Goal: Task Accomplishment & Management: Manage account settings

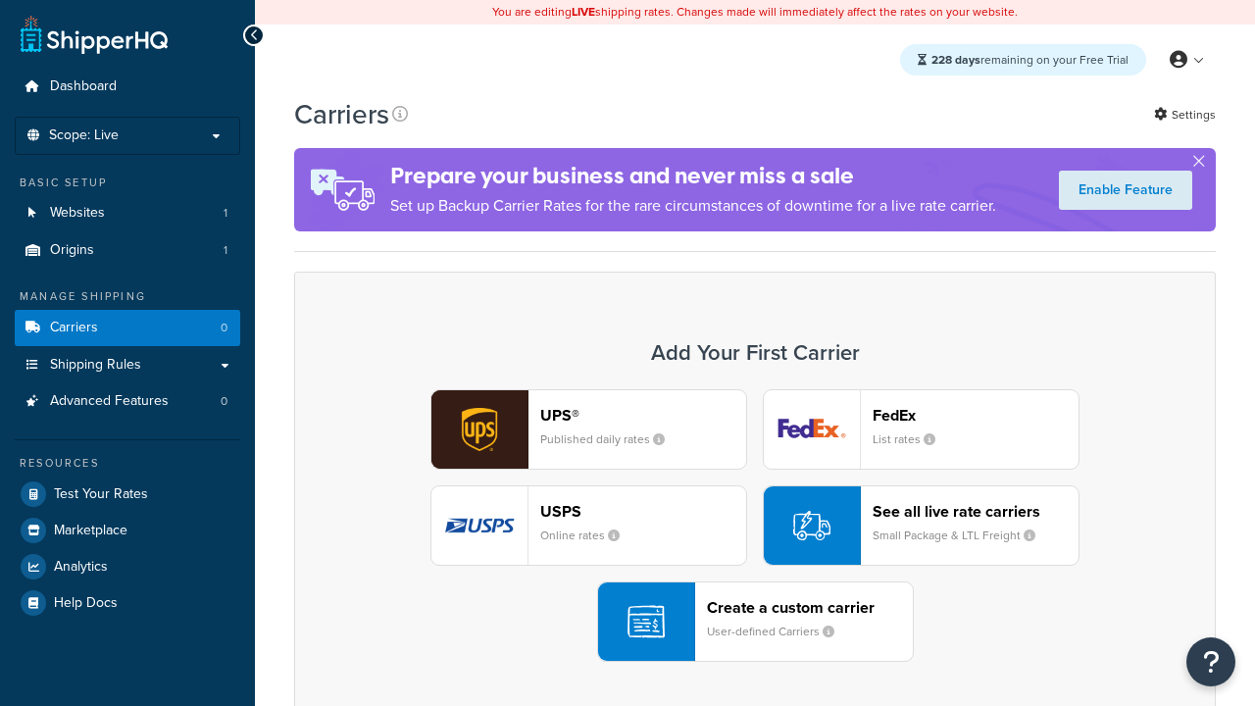
click at [755, 525] on div "UPS® Published daily rates FedEx List rates USPS Online rates See all live rate…" at bounding box center [755, 525] width 880 height 273
click at [975, 415] on header "FedEx" at bounding box center [976, 415] width 206 height 19
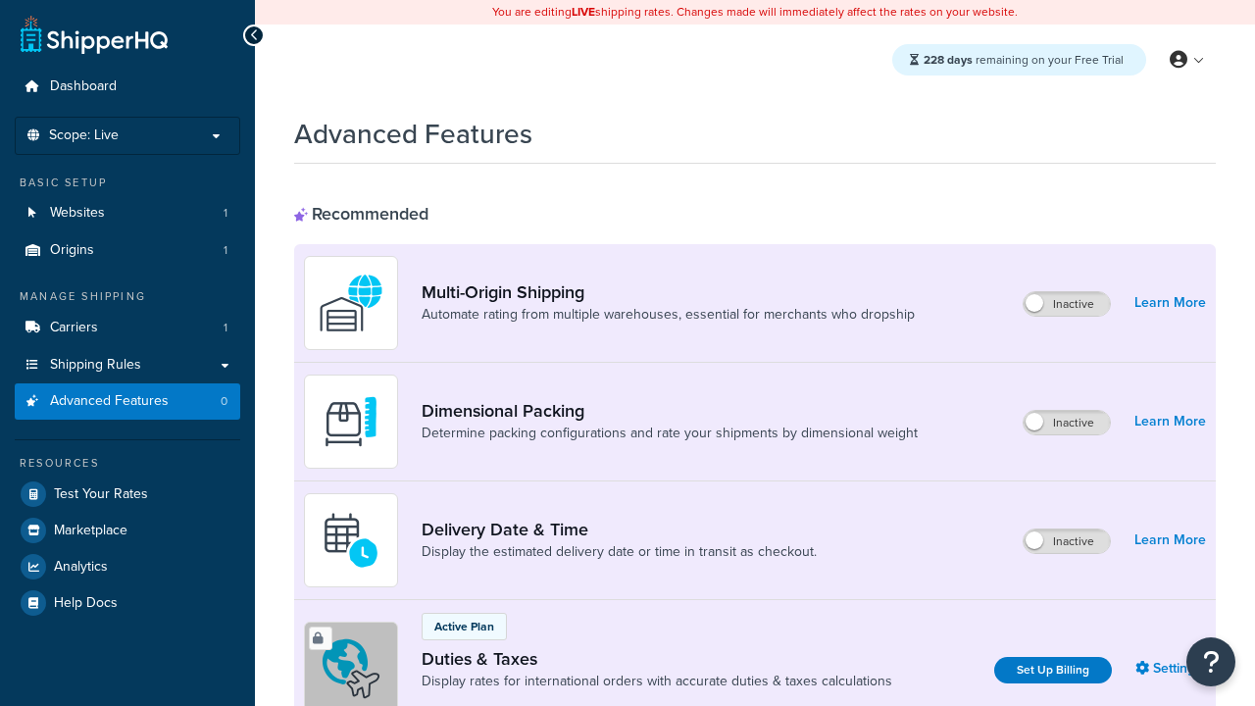
scroll to position [635, 0]
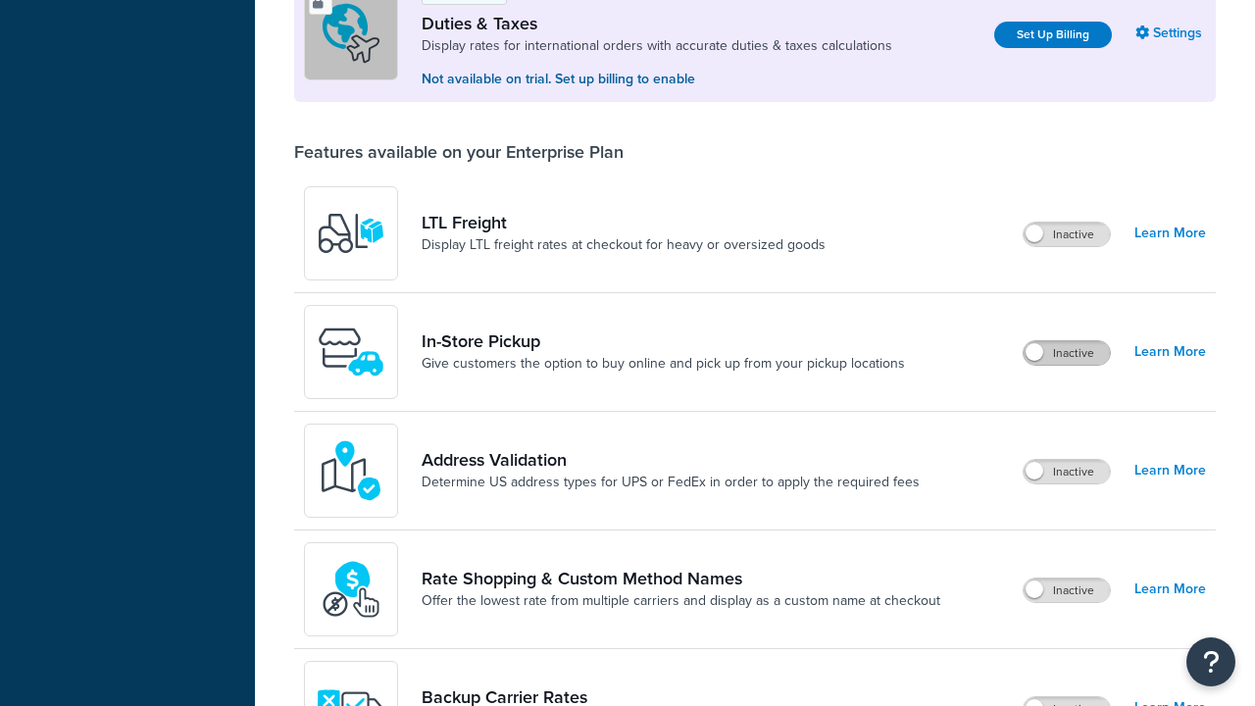
click at [1067, 353] on label "Inactive" at bounding box center [1067, 353] width 86 height 24
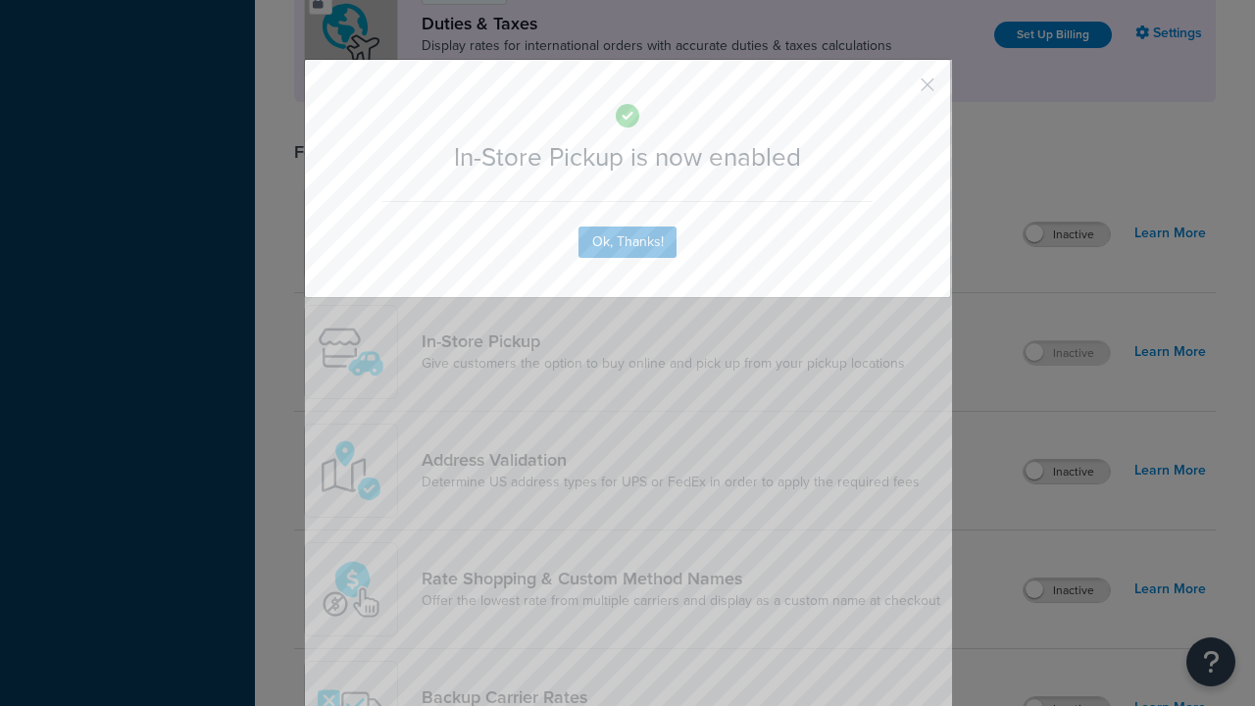
scroll to position [0, 0]
click at [898, 91] on button "button" at bounding box center [898, 91] width 5 height 5
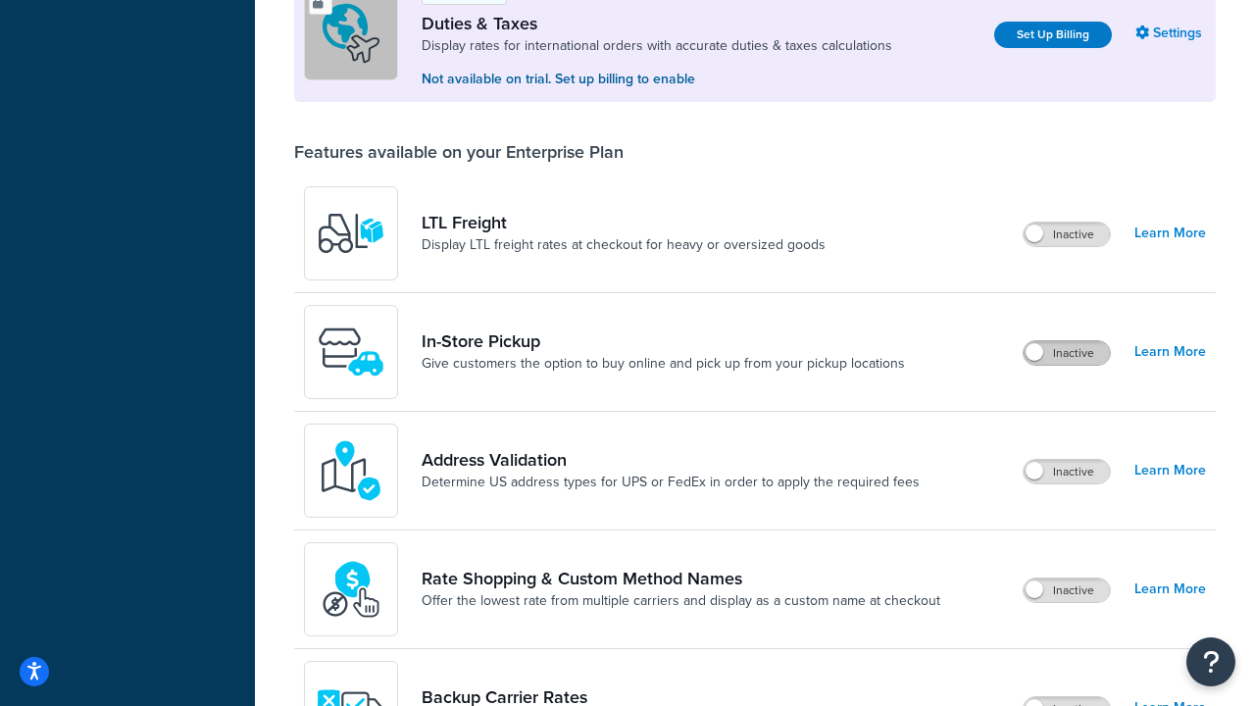
scroll to position [598, 0]
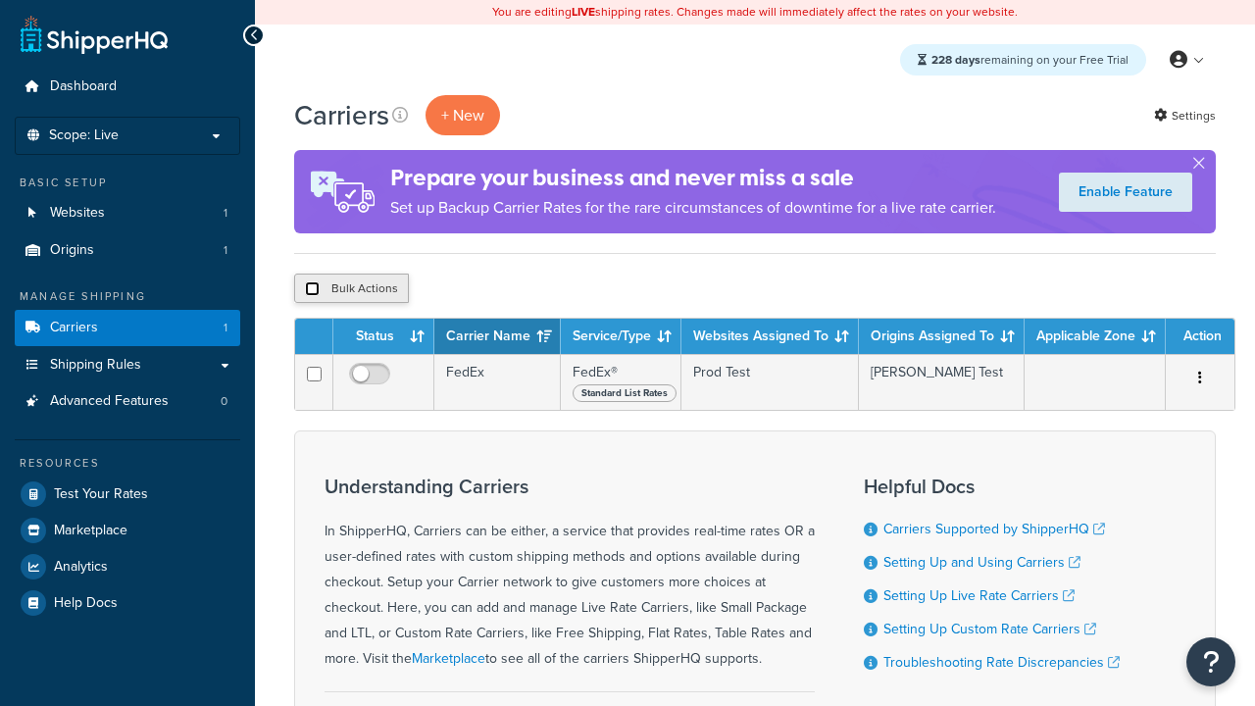
click at [312, 289] on input "checkbox" at bounding box center [312, 288] width 15 height 15
checkbox input "true"
click at [527, 289] on button "Delete" at bounding box center [523, 288] width 68 height 29
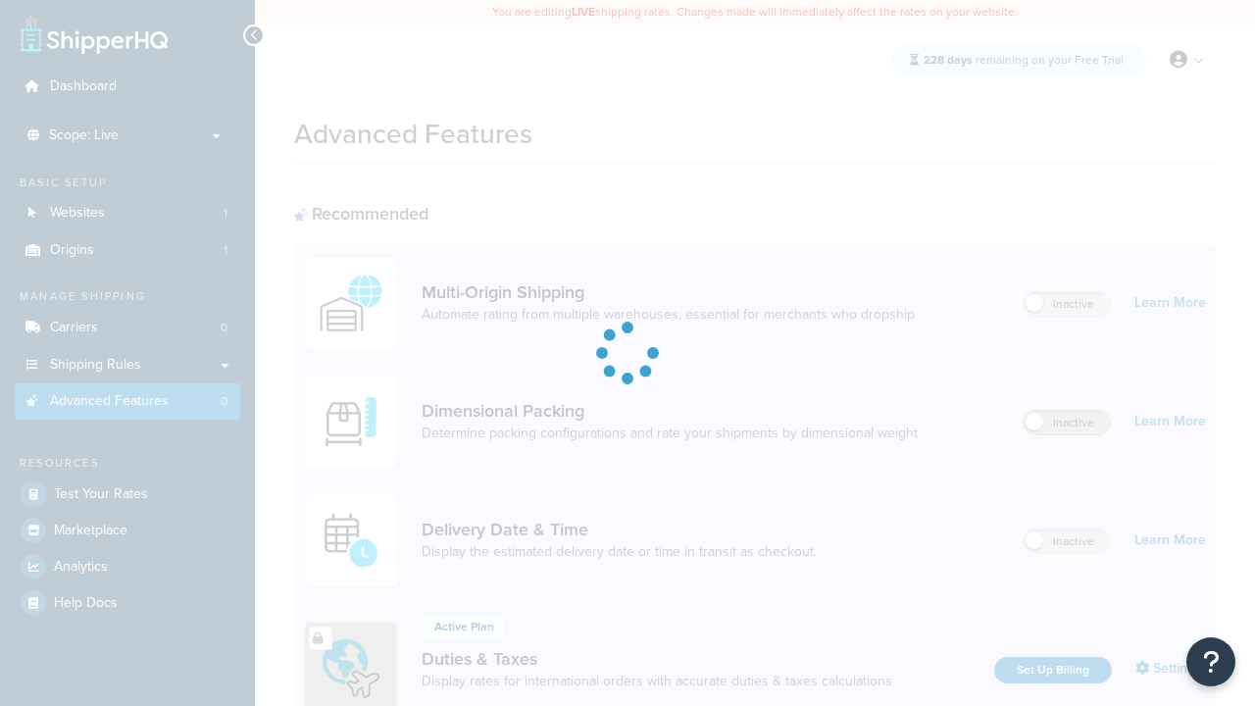
click at [1067, 411] on label "Inactive" at bounding box center [1067, 423] width 86 height 24
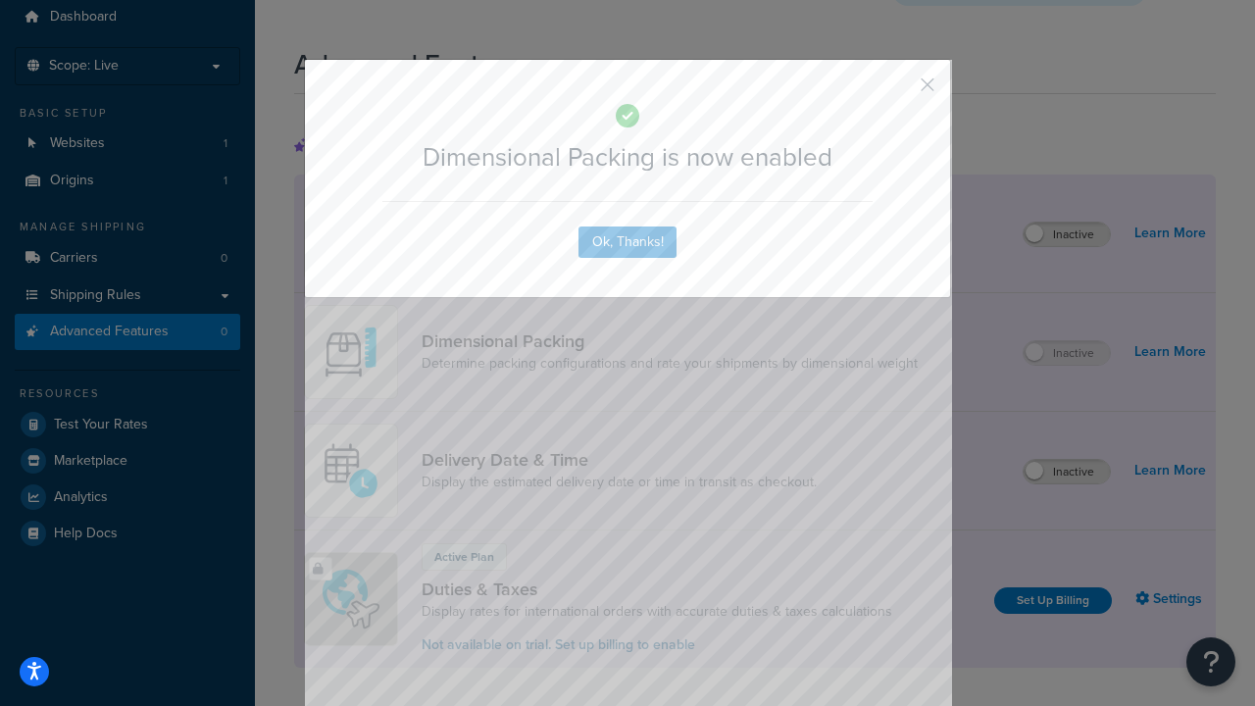
click at [898, 89] on button "button" at bounding box center [898, 91] width 5 height 5
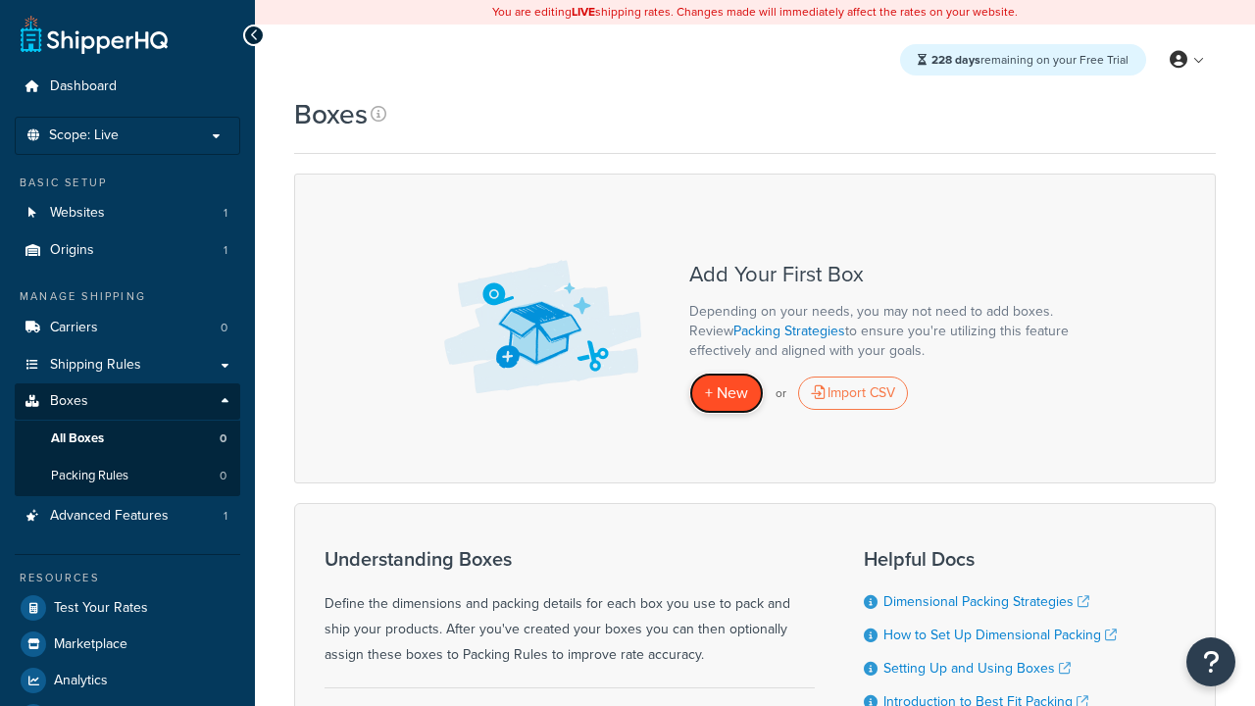
click at [726, 393] on span "+ New" at bounding box center [726, 392] width 43 height 23
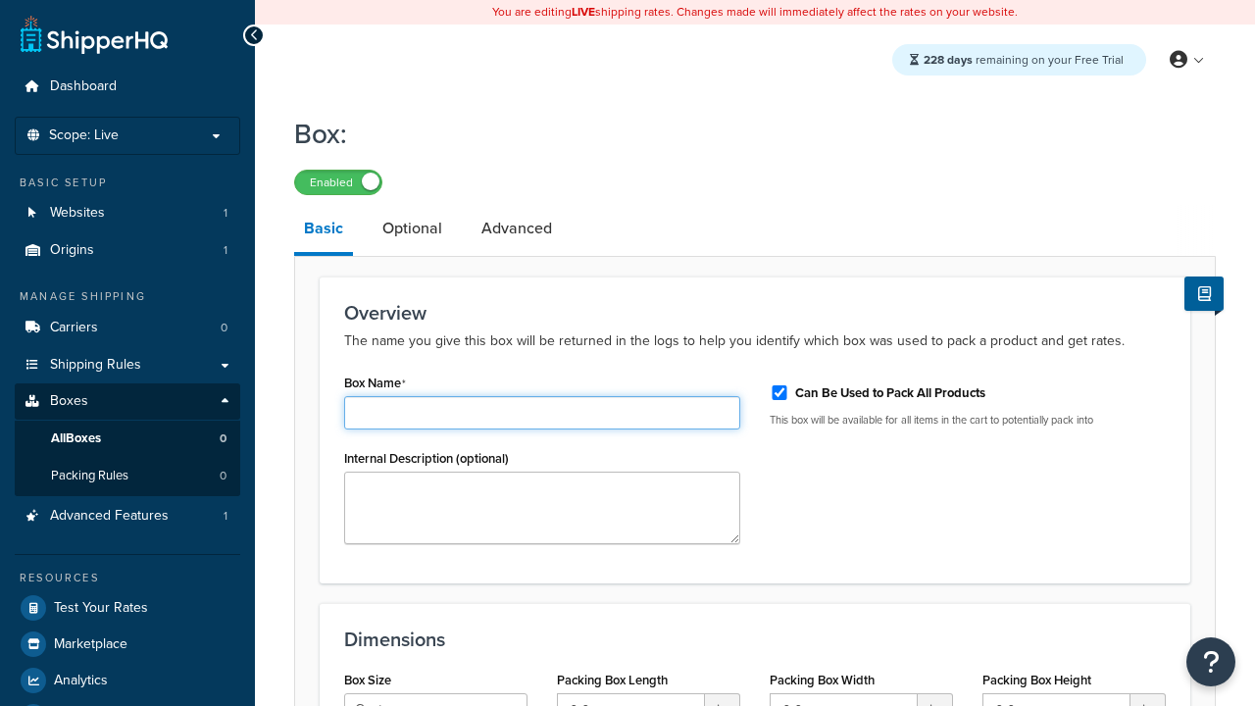
type input "Box1"
select select "usps_small"
type input "8.5"
type input "5"
type input "1.5"
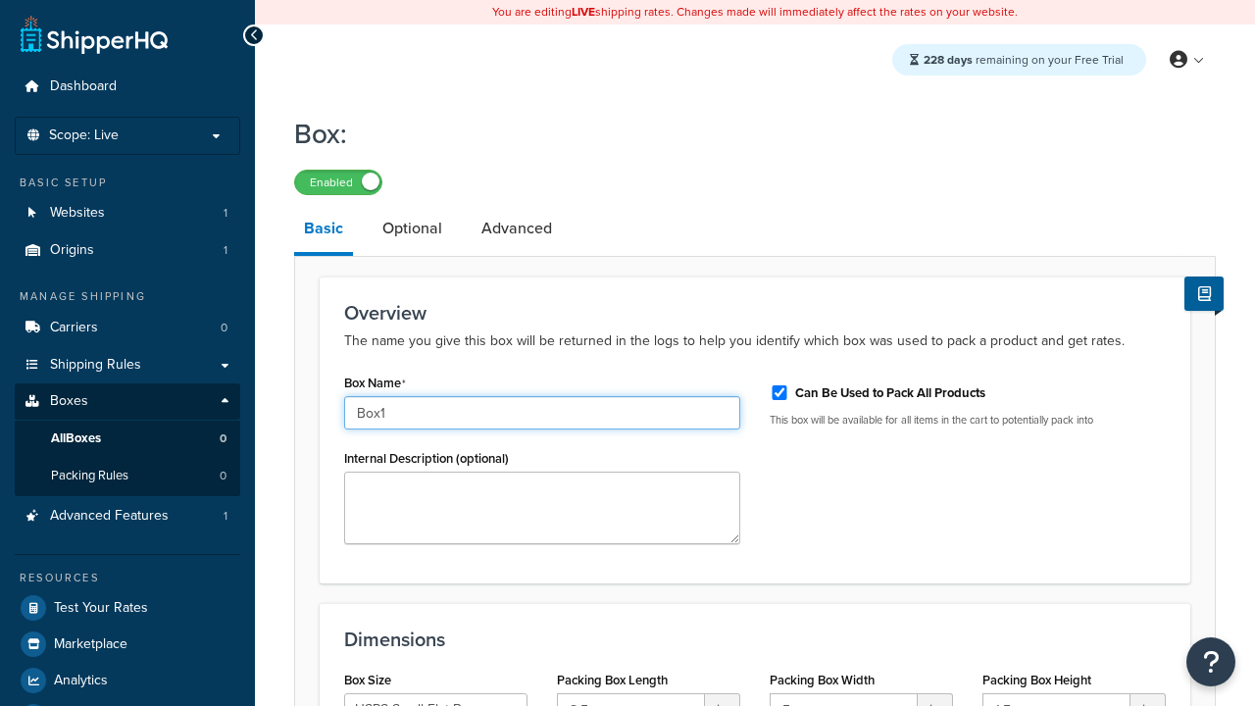
type input "Box1"
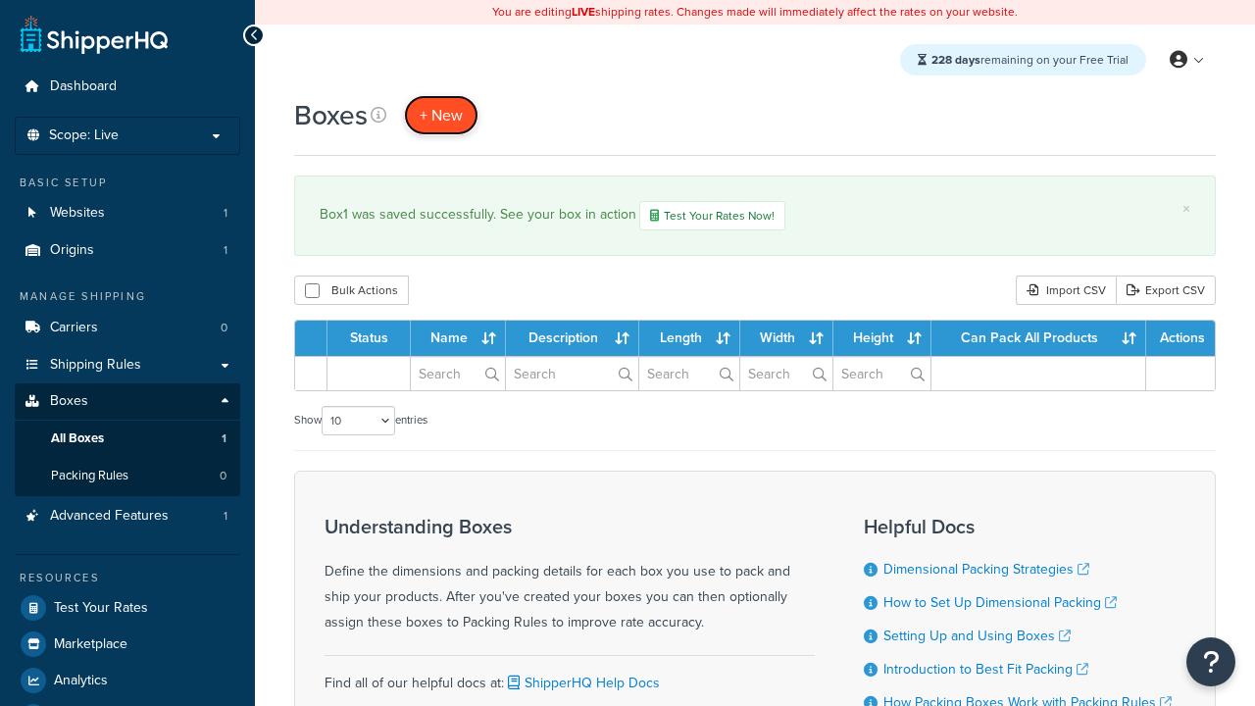
click at [441, 115] on span "+ New" at bounding box center [441, 115] width 43 height 23
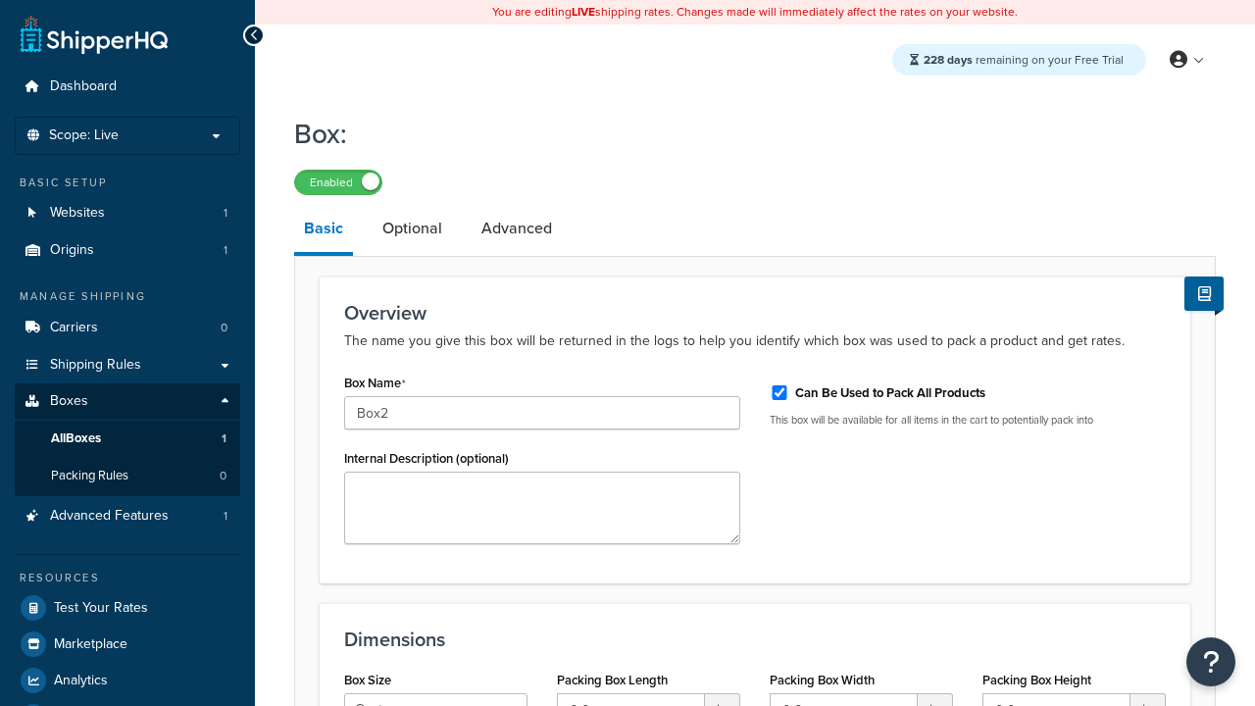
select select "usps_small"
type input "8.5"
type input "5"
type input "1.5"
type input "Box2"
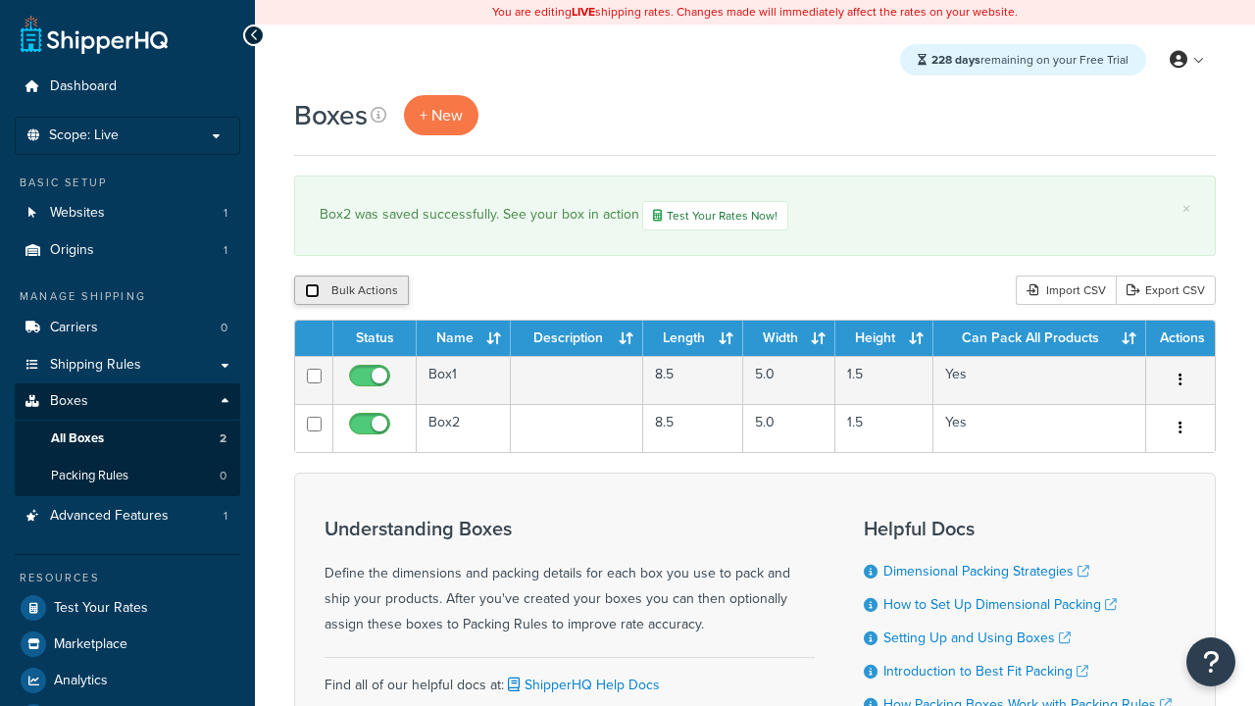
click at [312, 292] on input "checkbox" at bounding box center [312, 290] width 15 height 15
checkbox input "true"
click at [450, 292] on button "Duplicate" at bounding box center [449, 289] width 82 height 29
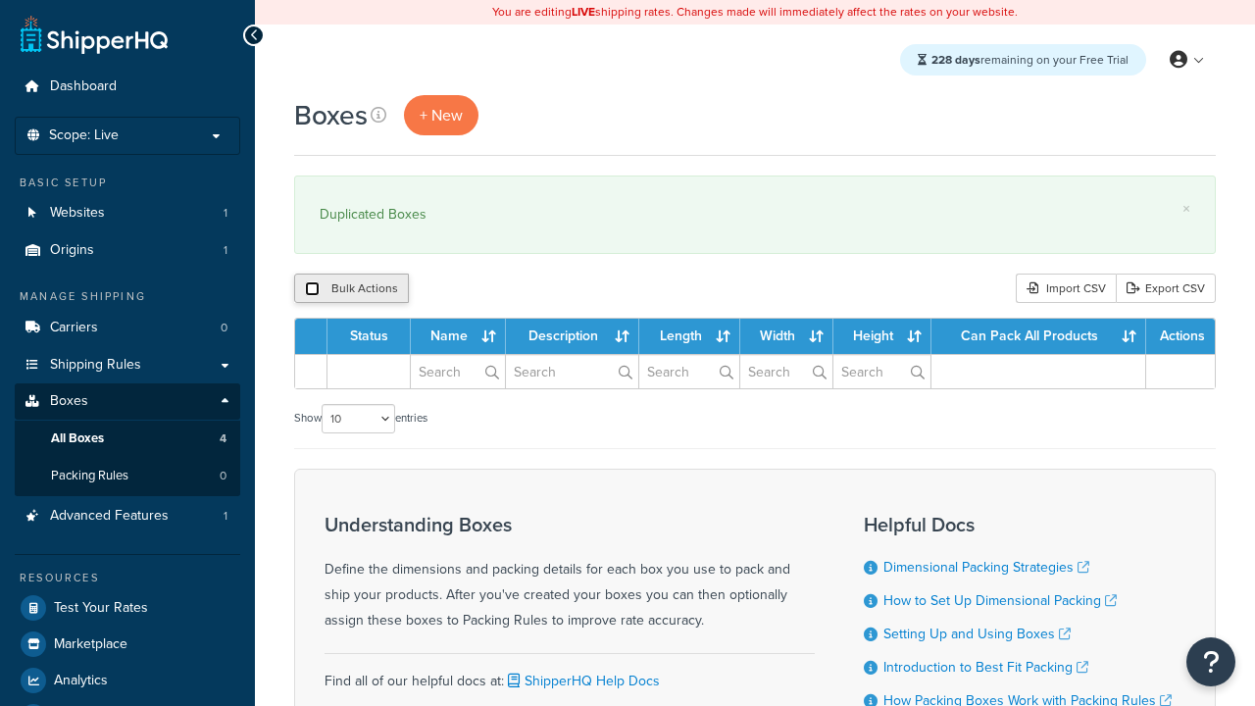
click at [312, 289] on input "checkbox" at bounding box center [312, 288] width 15 height 15
checkbox input "true"
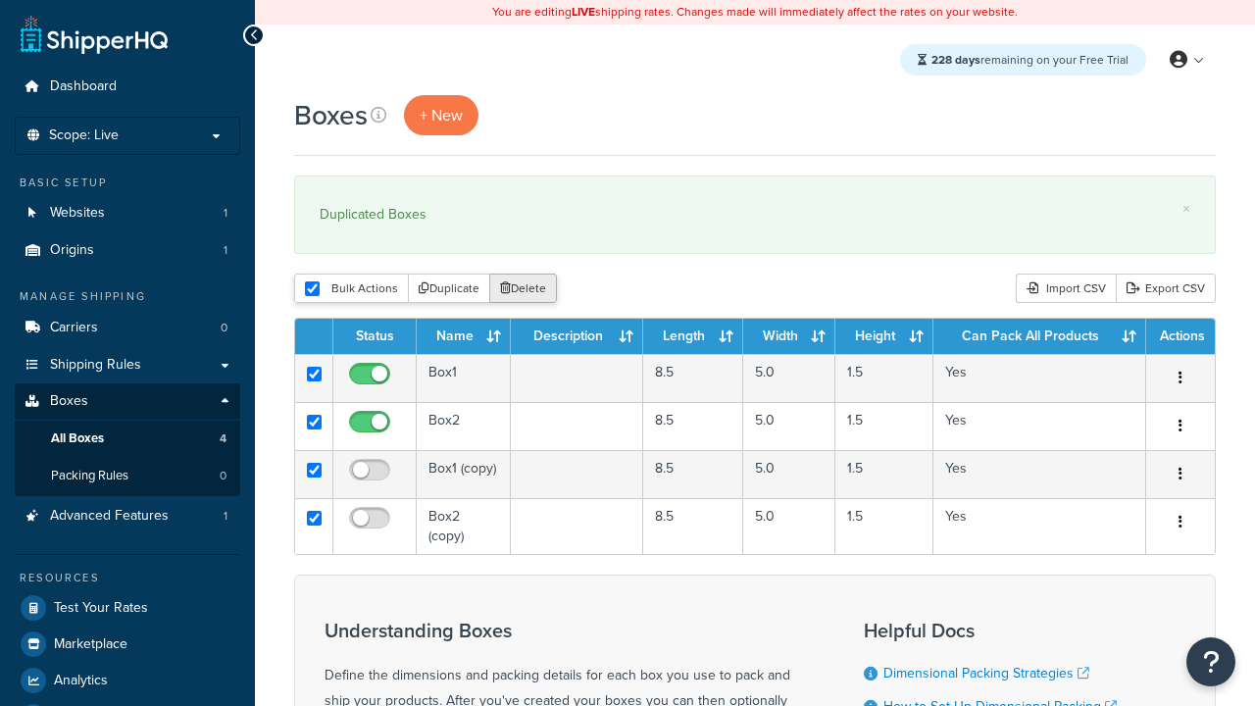
click at [527, 289] on button "Delete" at bounding box center [523, 288] width 68 height 29
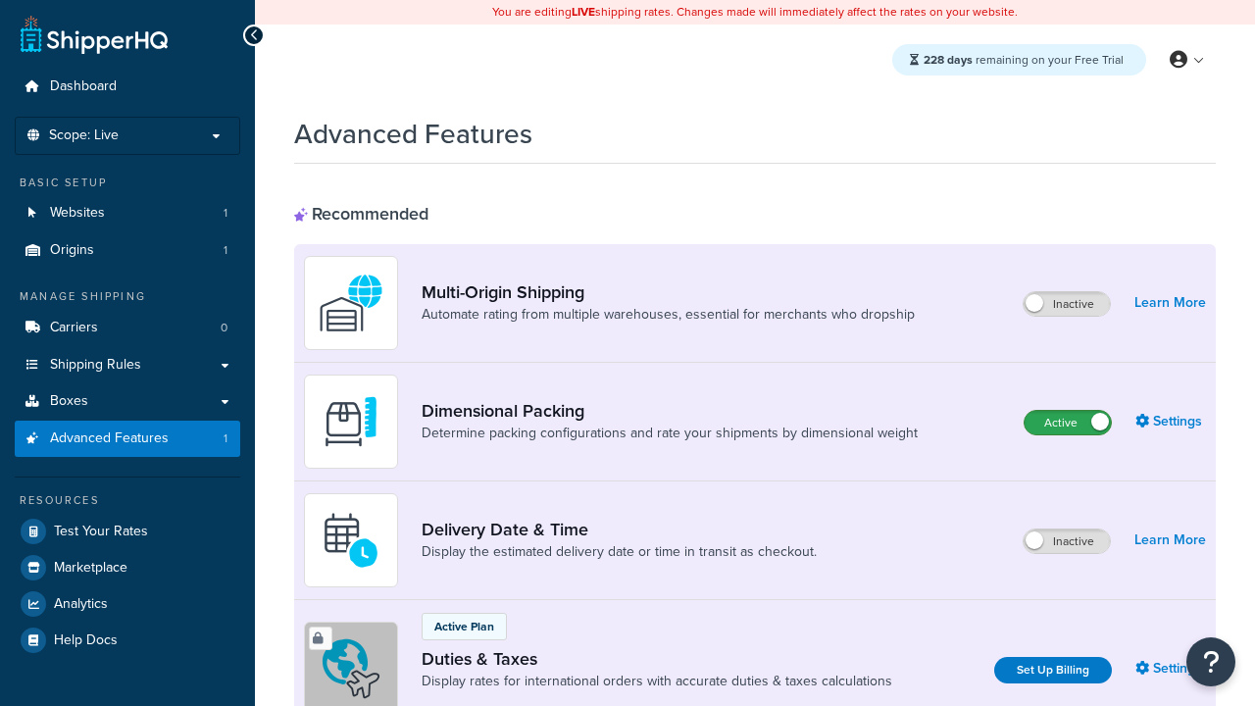
click at [1068, 423] on label "Active" at bounding box center [1068, 423] width 86 height 24
